Goal: Task Accomplishment & Management: Use online tool/utility

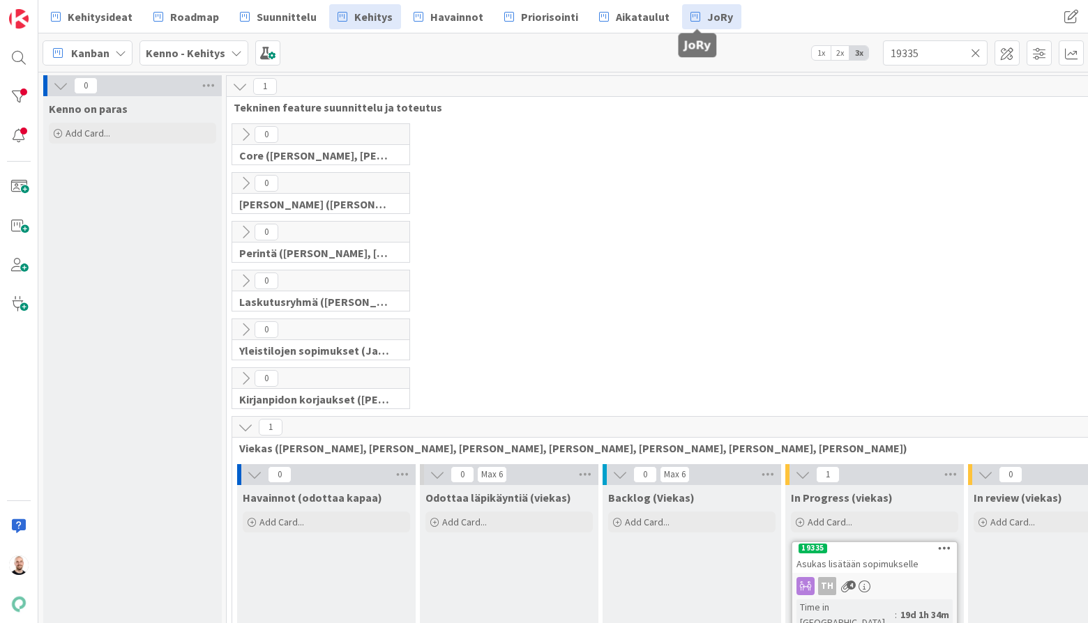
click at [707, 12] on span "JoRy" at bounding box center [720, 16] width 26 height 17
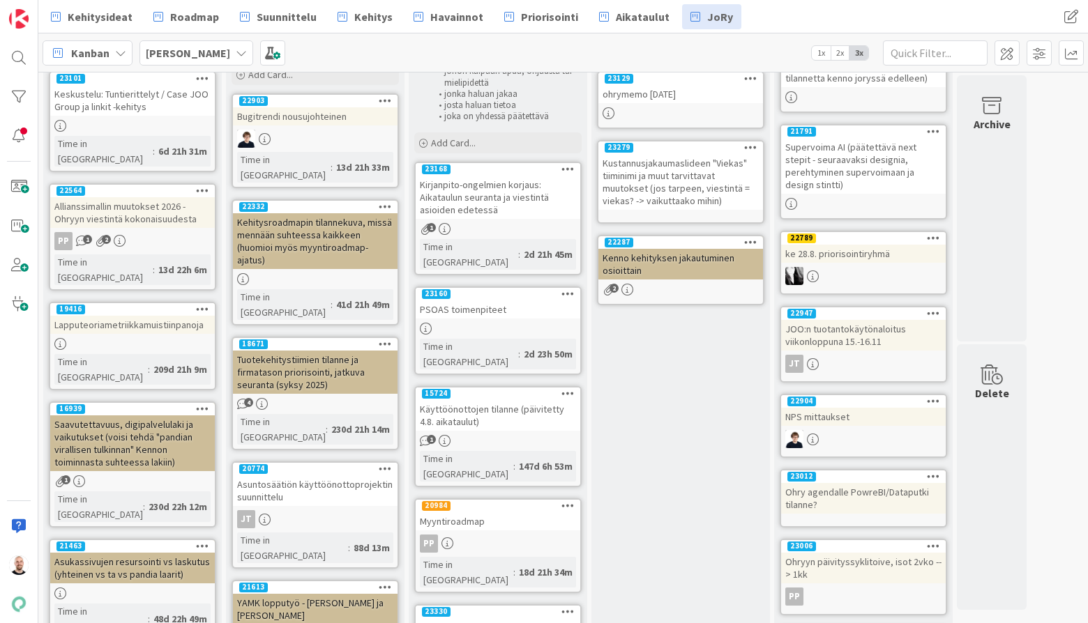
scroll to position [109, 0]
click at [486, 300] on div "PSOAS toimenpiteet" at bounding box center [497, 309] width 165 height 18
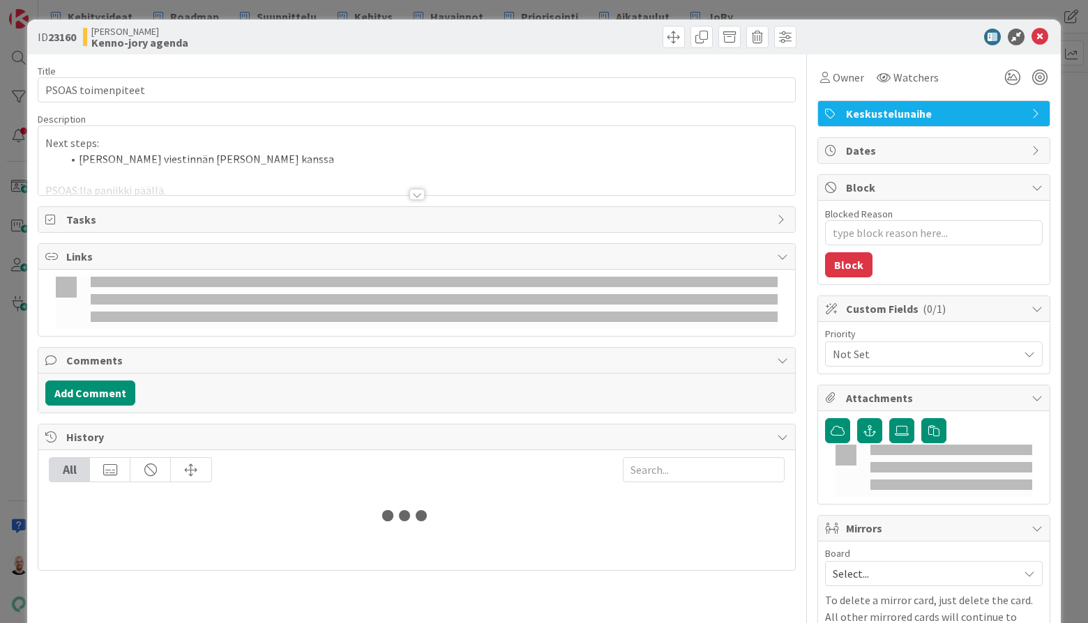
type textarea "x"
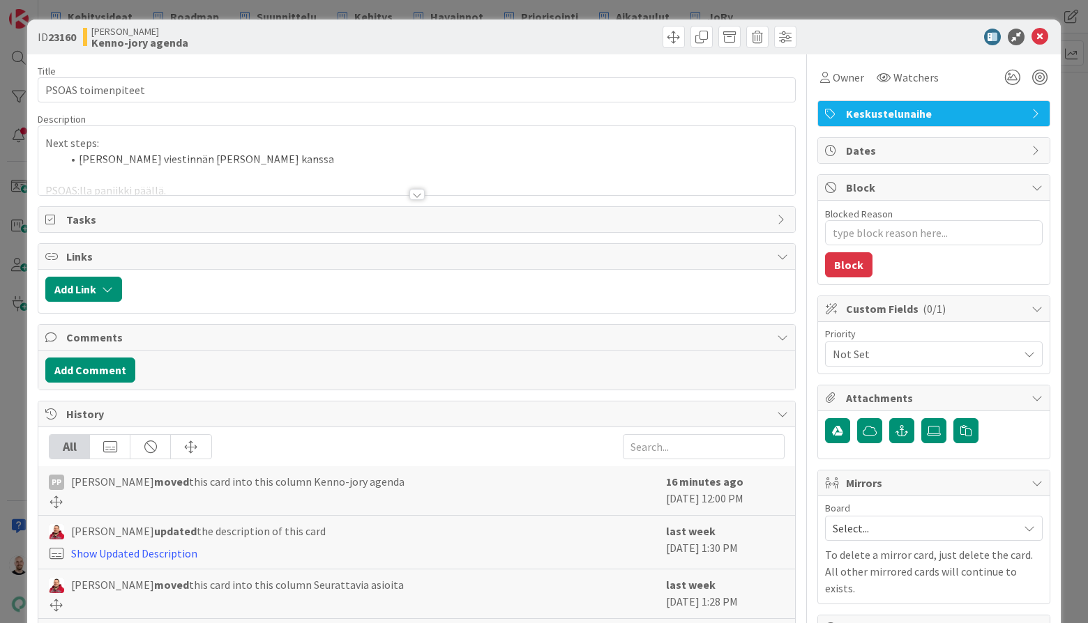
click at [417, 192] on div at bounding box center [416, 194] width 15 height 11
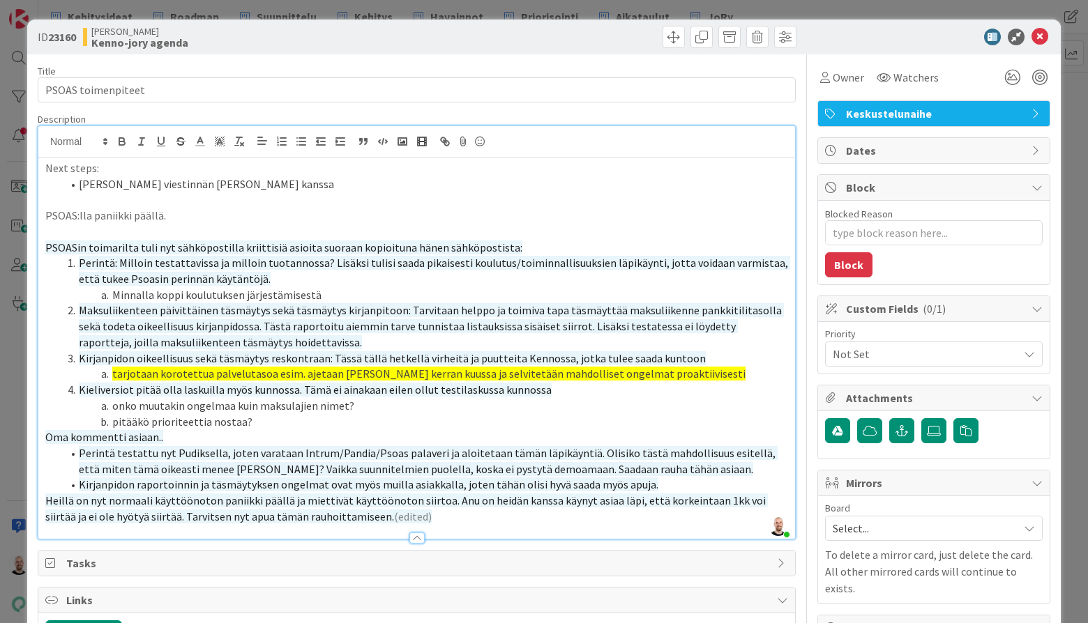
click at [927, 11] on div "ID 23160 [PERSON_NAME]-jory agenda Title 18 / 128 PSOAS toimenpiteet Descriptio…" at bounding box center [544, 311] width 1088 height 623
